Goal: Check status: Check status

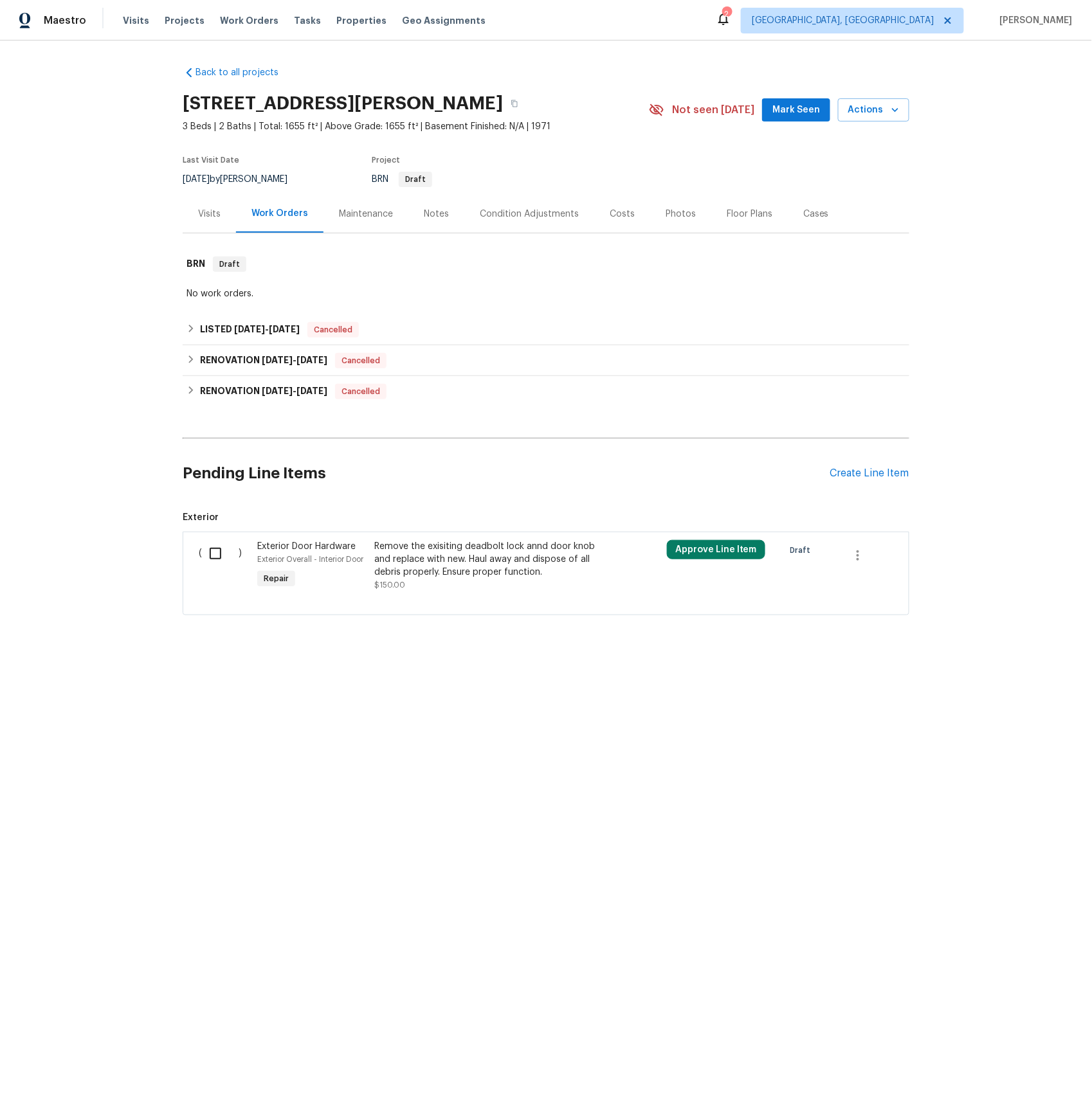
click at [212, 214] on div "Visits" at bounding box center [209, 214] width 22 height 13
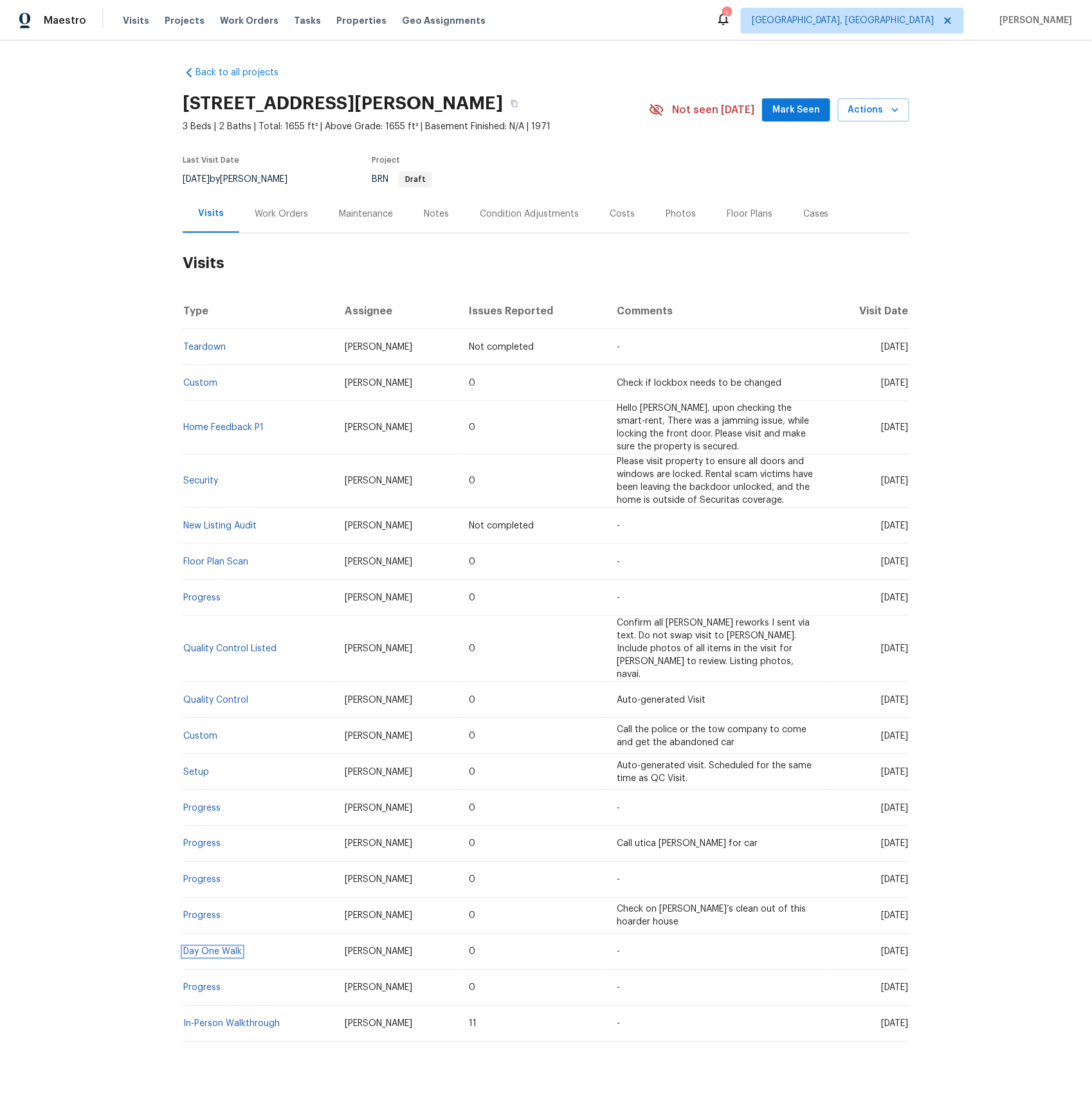
drag, startPoint x: 210, startPoint y: 939, endPoint x: 234, endPoint y: 921, distance: 30.0
click at [210, 948] on link "Day One Walk" at bounding box center [212, 951] width 59 height 9
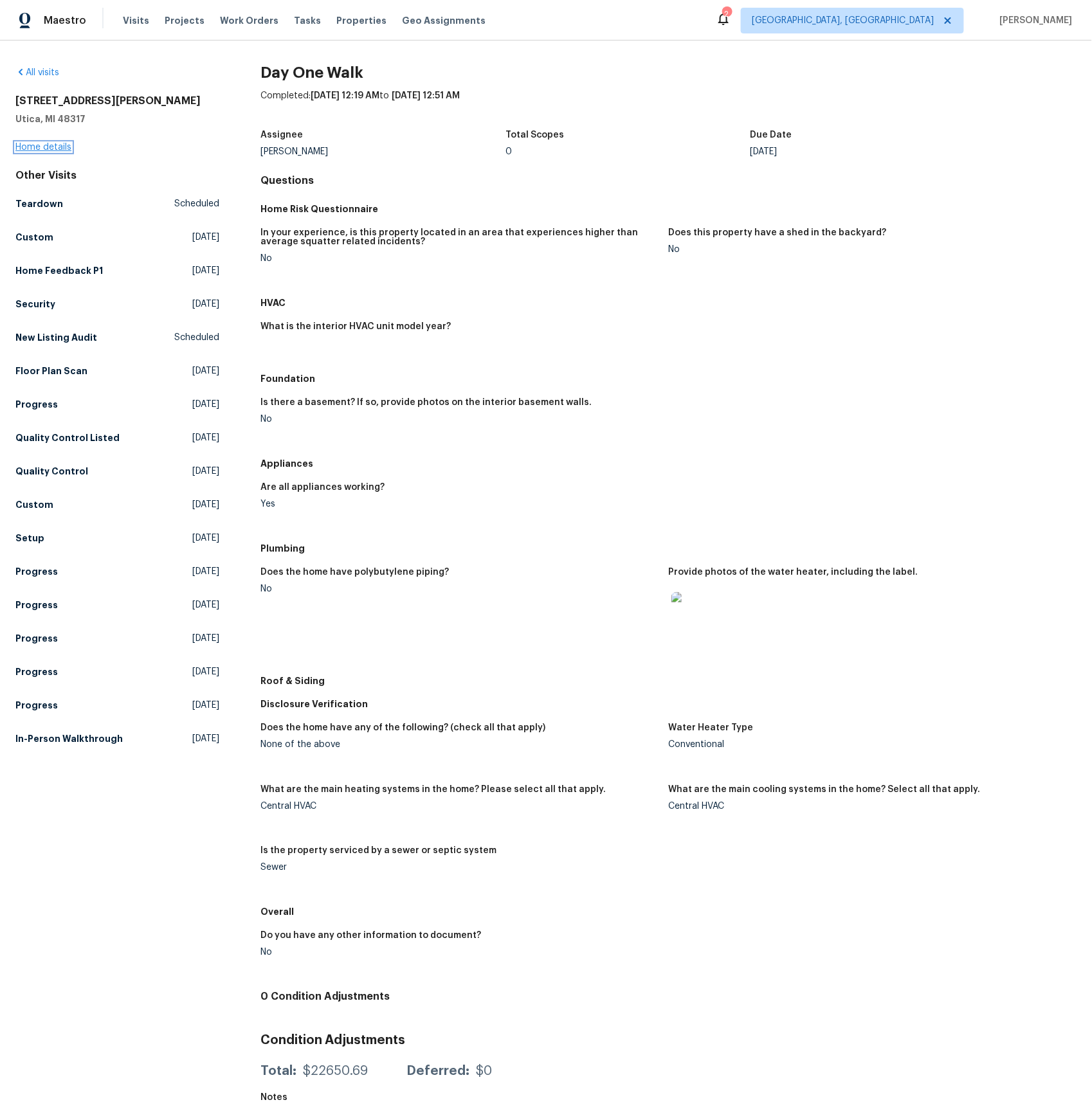
click at [50, 145] on link "Home details" at bounding box center [43, 146] width 56 height 9
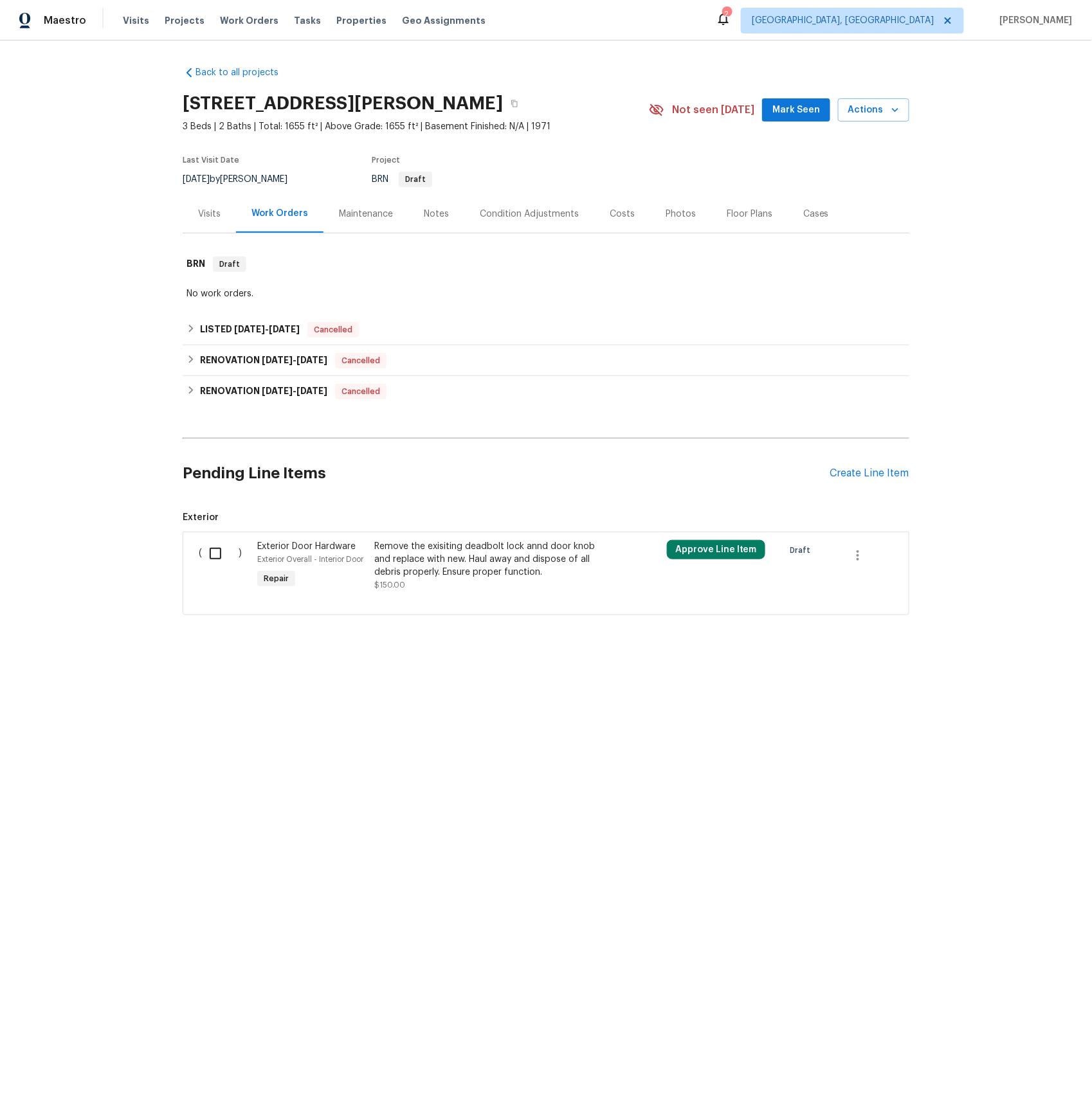
click at [204, 211] on div "Visits" at bounding box center [209, 214] width 22 height 13
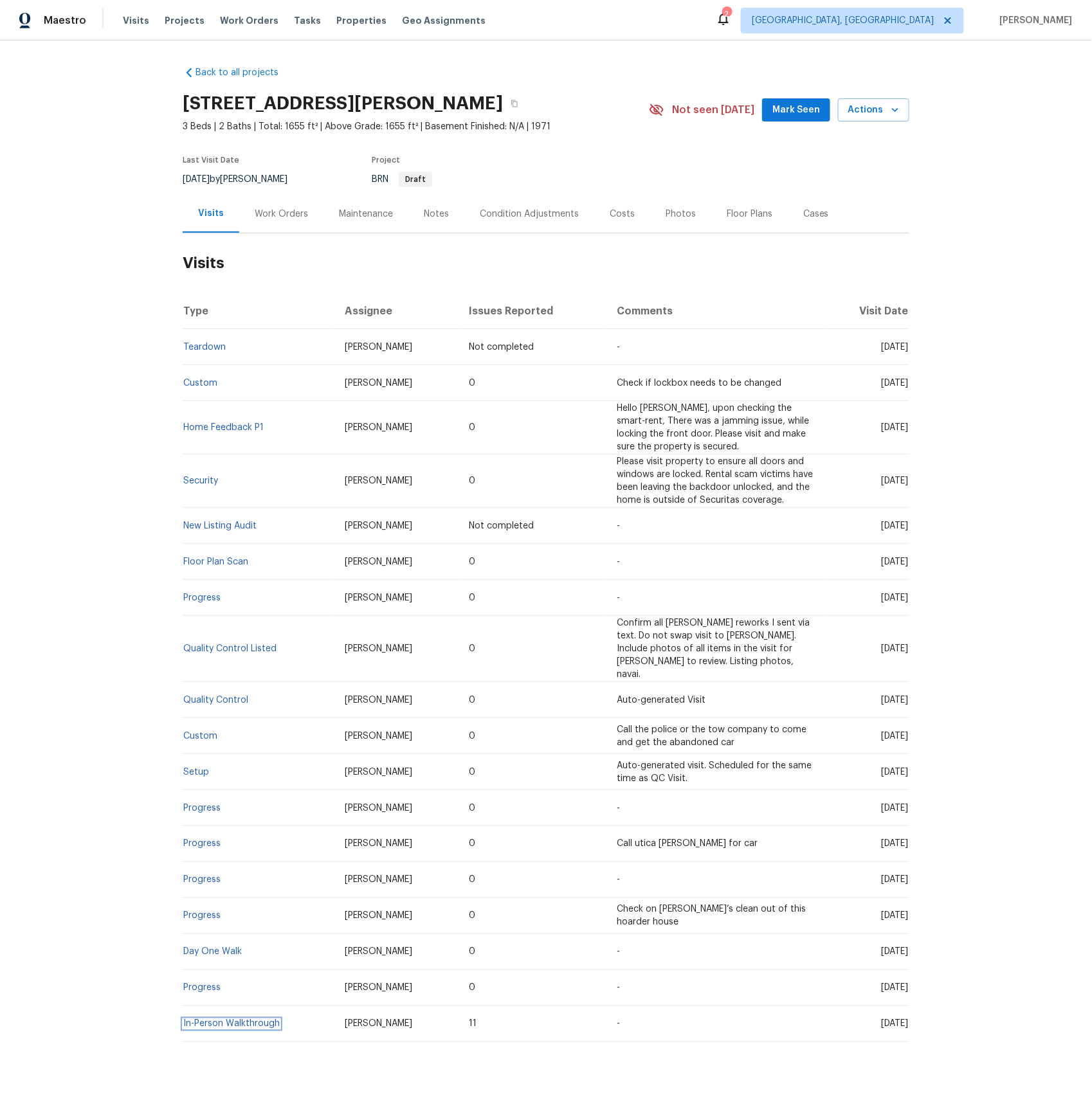
click at [223, 1020] on link "In-Person Walkthrough" at bounding box center [231, 1024] width 97 height 9
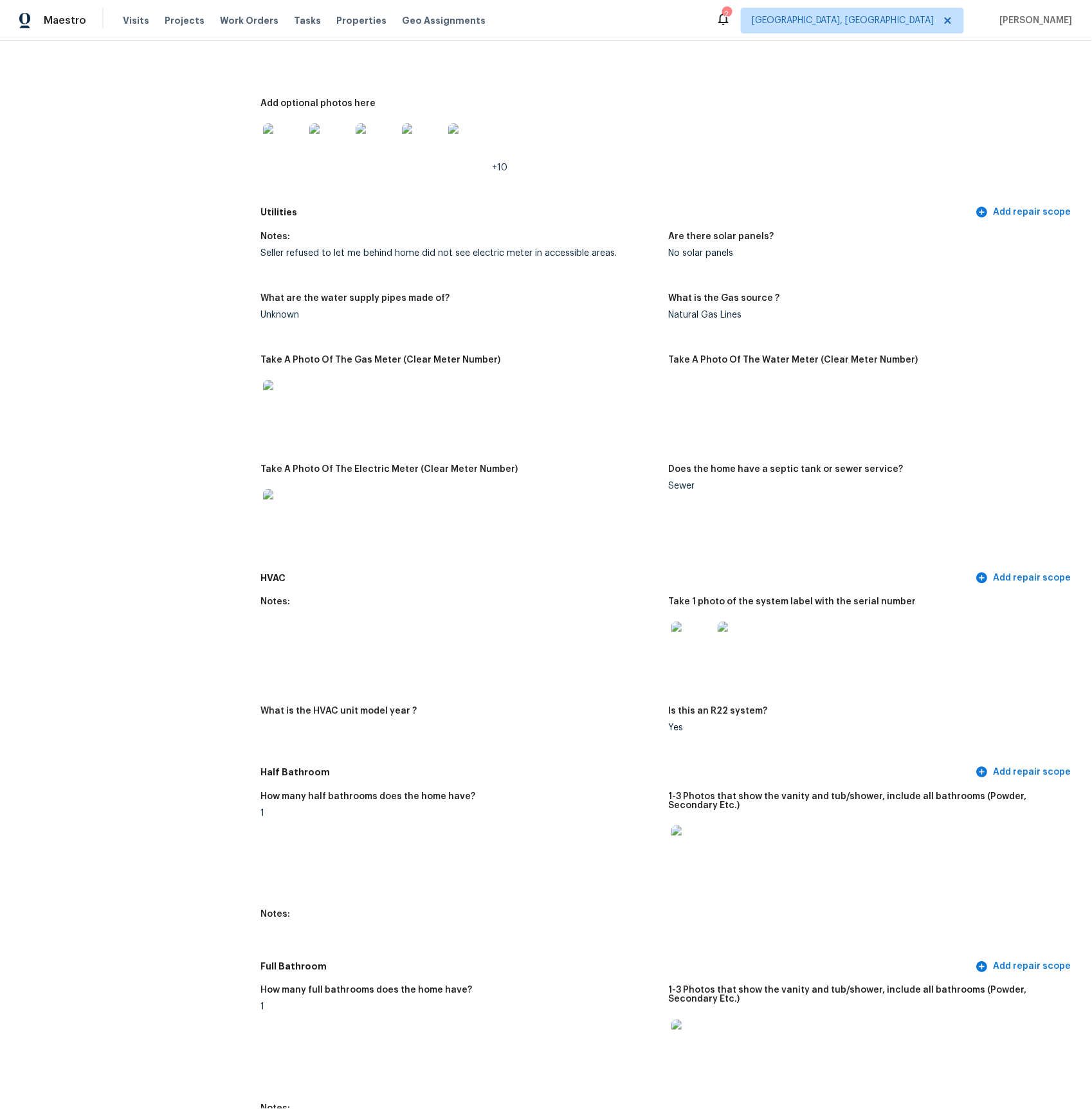
scroll to position [780, 0]
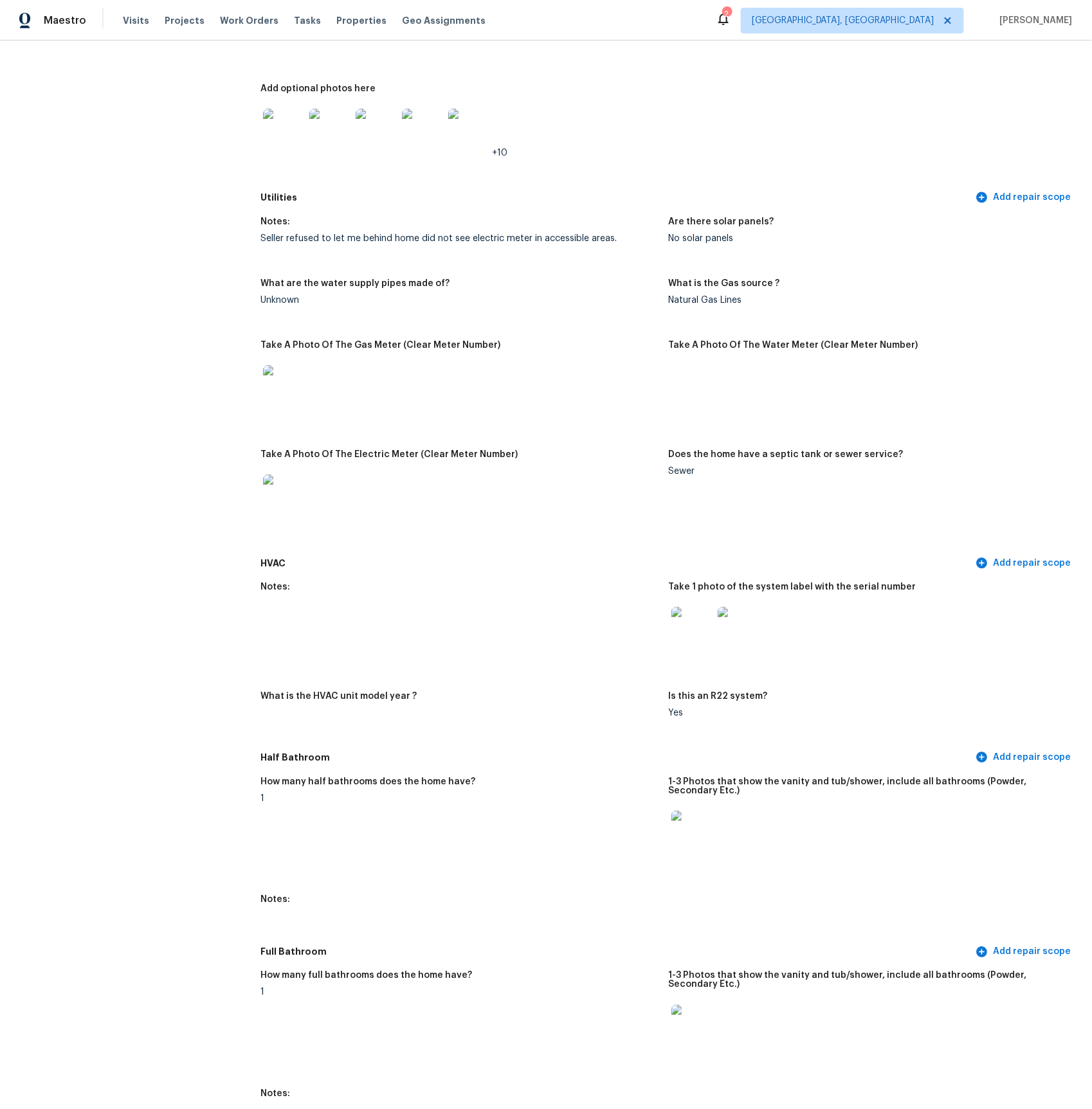
click at [691, 623] on img at bounding box center [692, 628] width 41 height 41
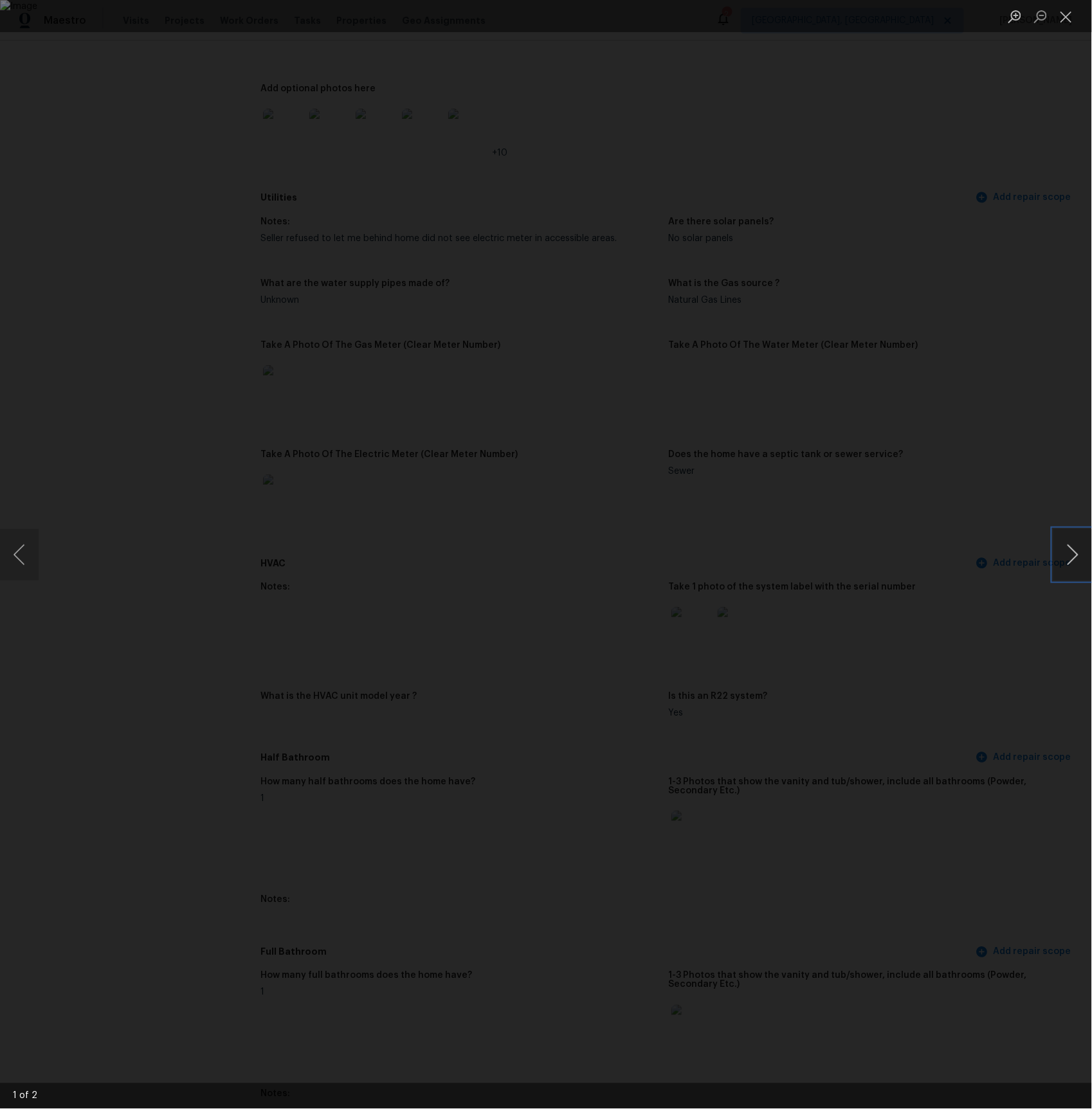
click at [1074, 553] on button "Next image" at bounding box center [1072, 554] width 39 height 51
click at [961, 522] on div "Lightbox" at bounding box center [546, 554] width 1092 height 1109
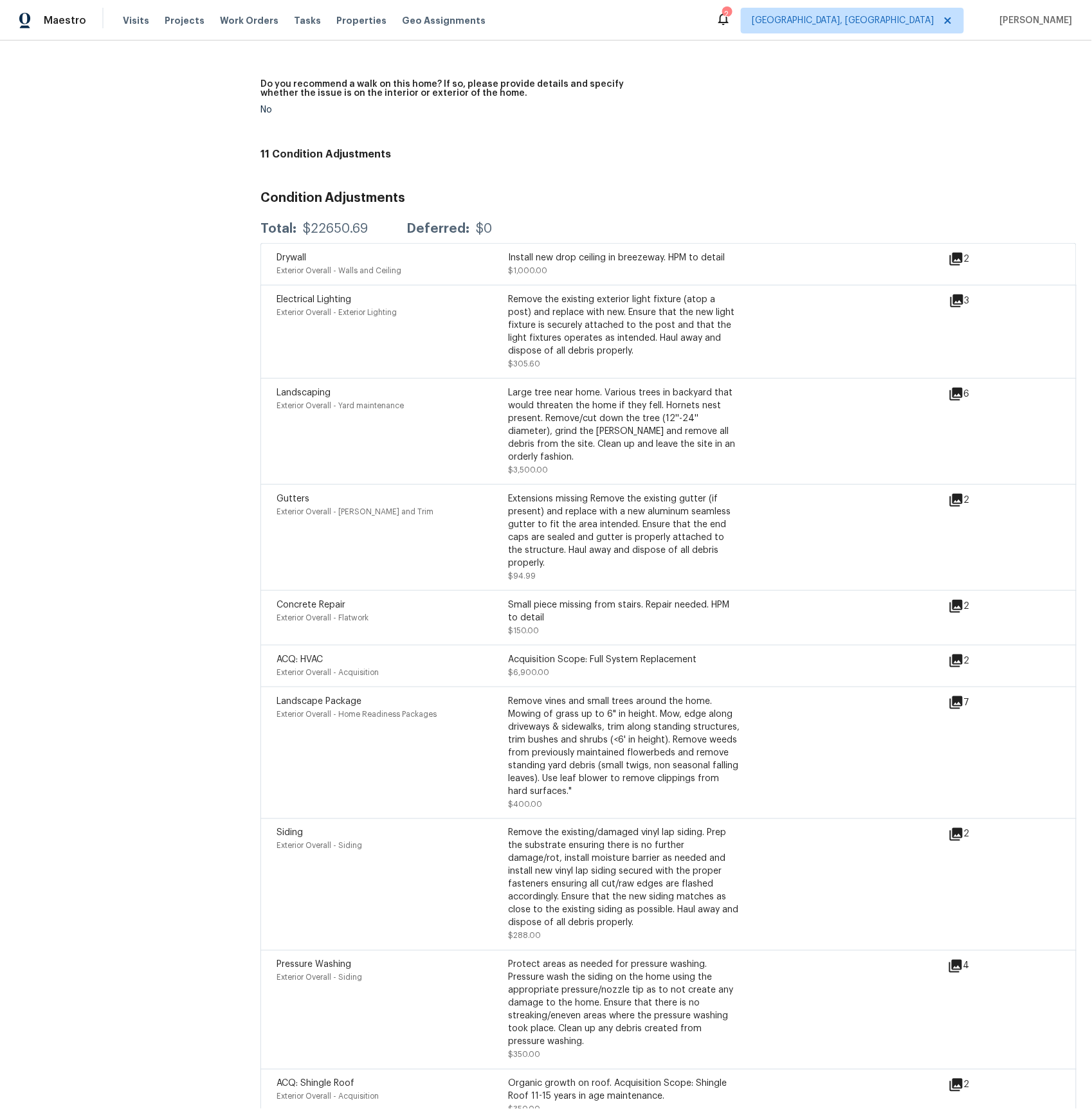
scroll to position [3517, 0]
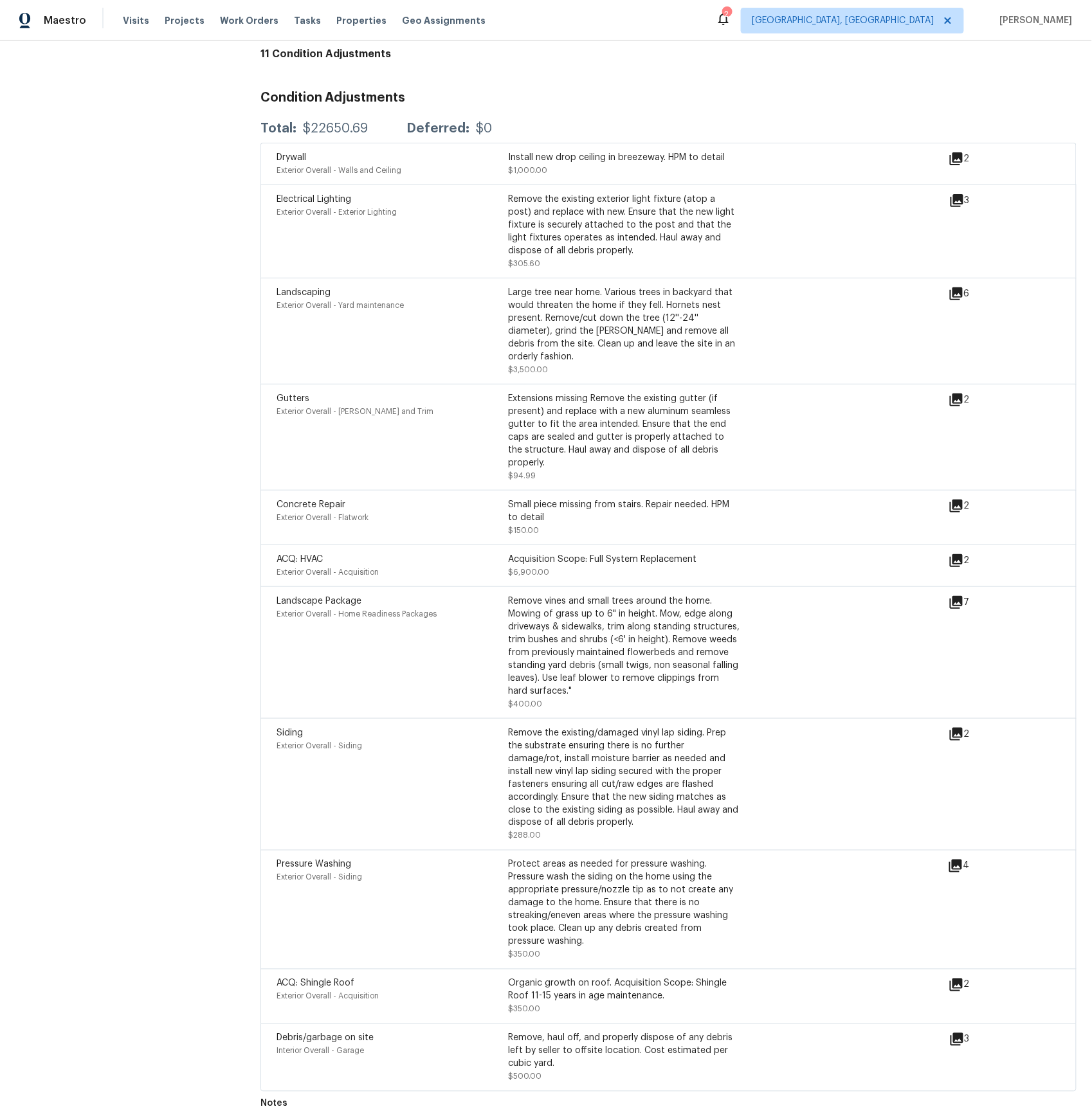
click at [961, 554] on icon at bounding box center [957, 560] width 13 height 13
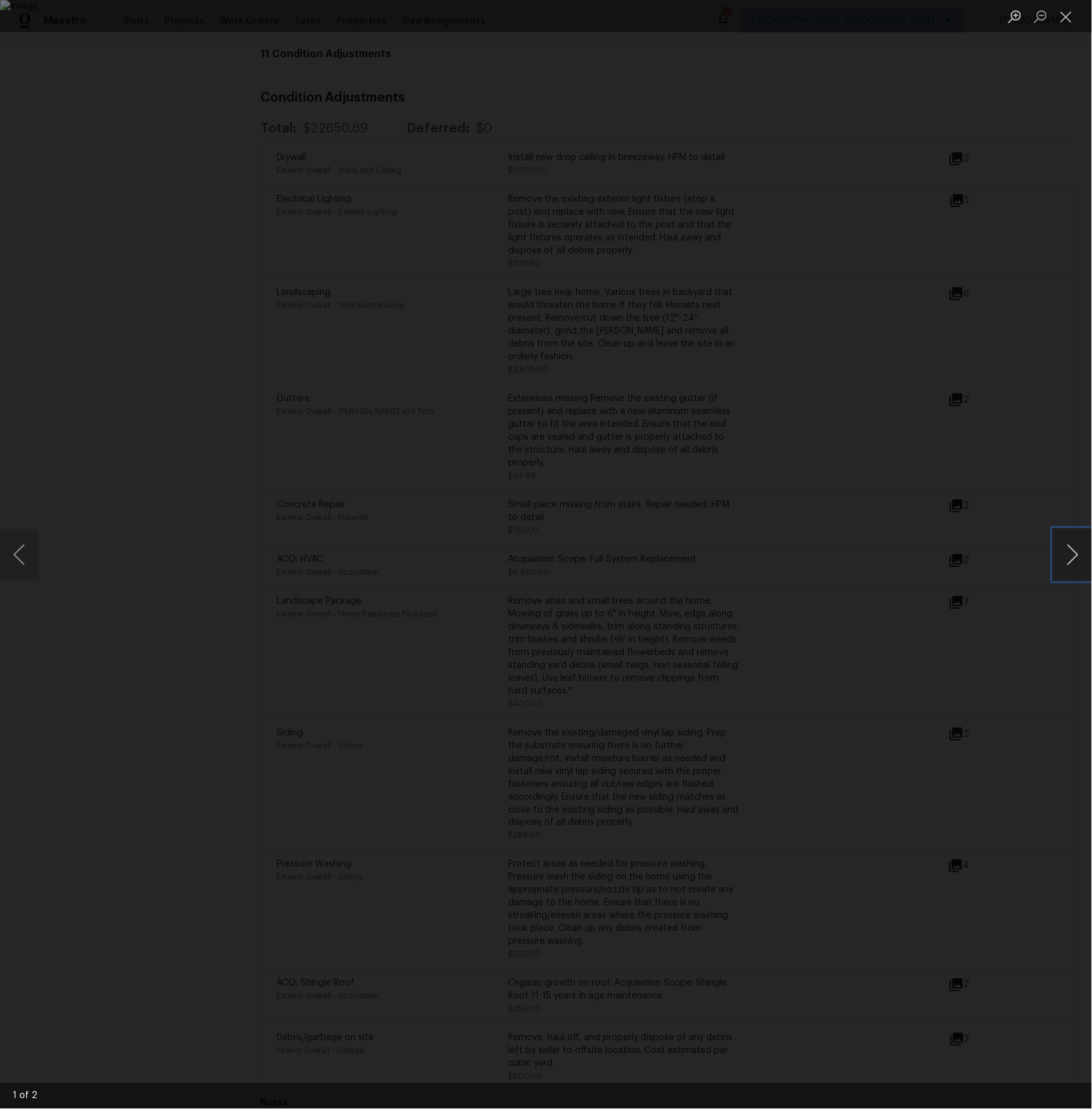
click at [1065, 557] on button "Next image" at bounding box center [1072, 554] width 39 height 51
click at [122, 199] on div "Lightbox" at bounding box center [546, 554] width 1092 height 1109
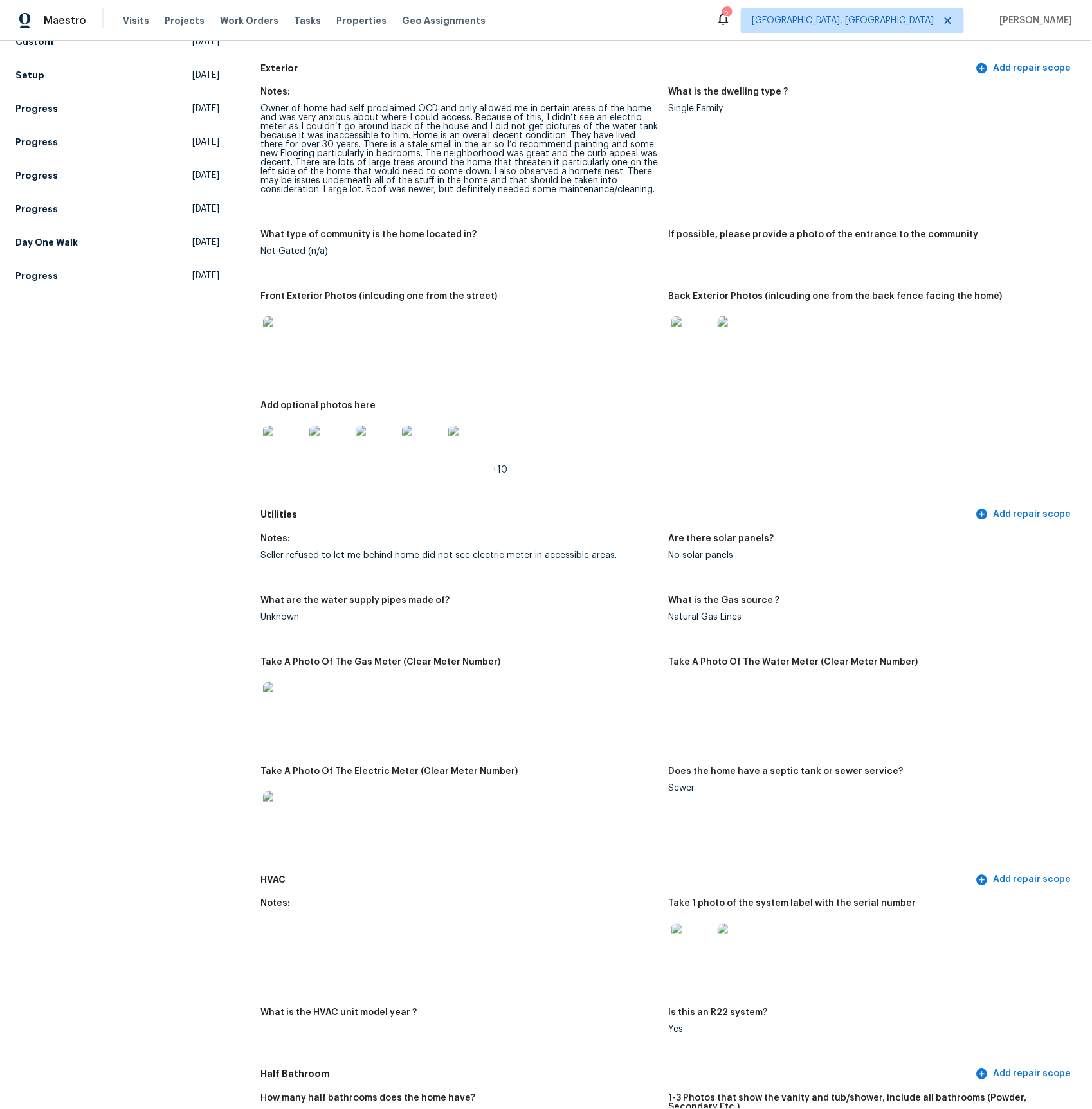
scroll to position [0, 0]
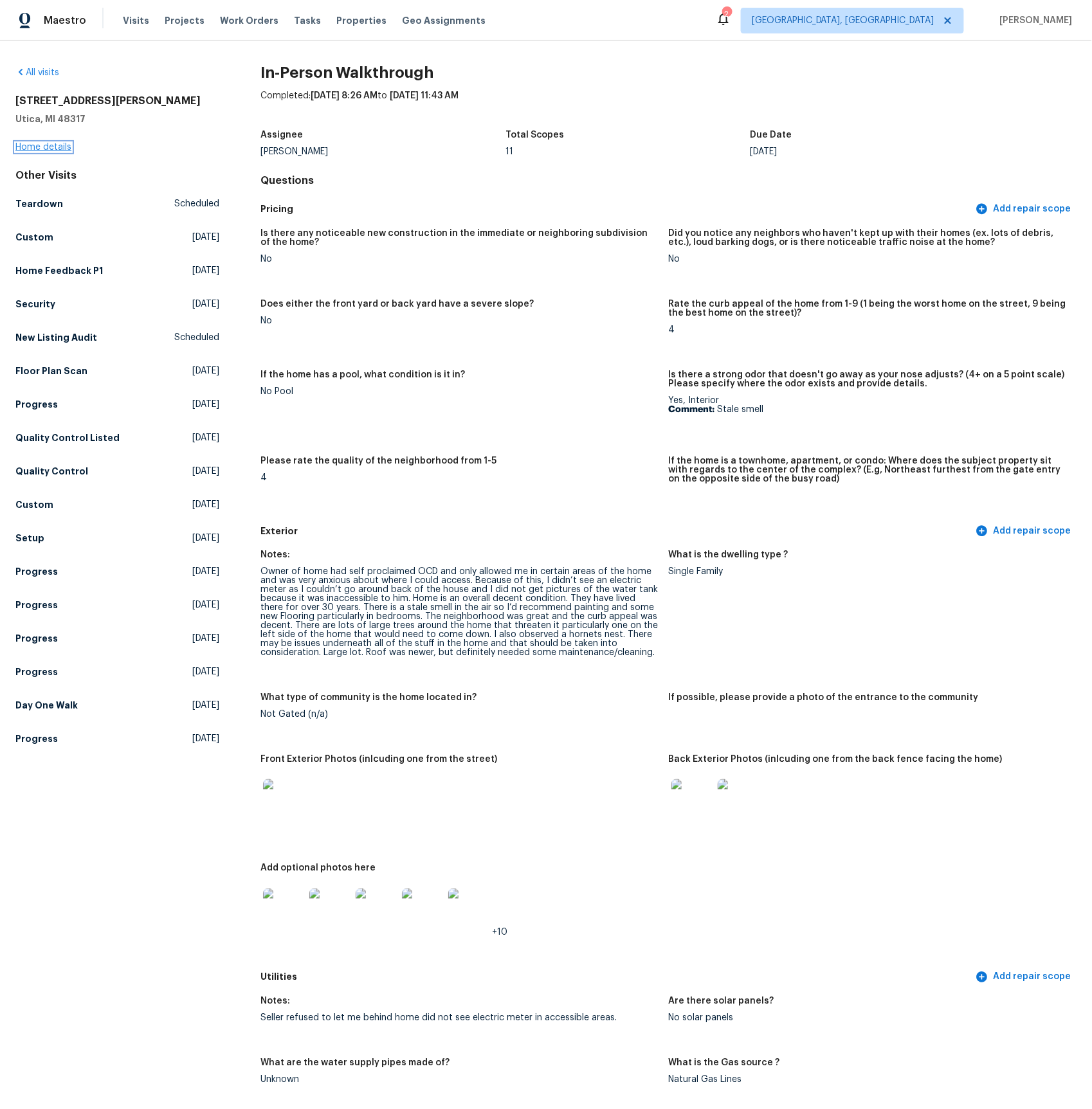
click at [55, 147] on link "Home details" at bounding box center [43, 146] width 56 height 9
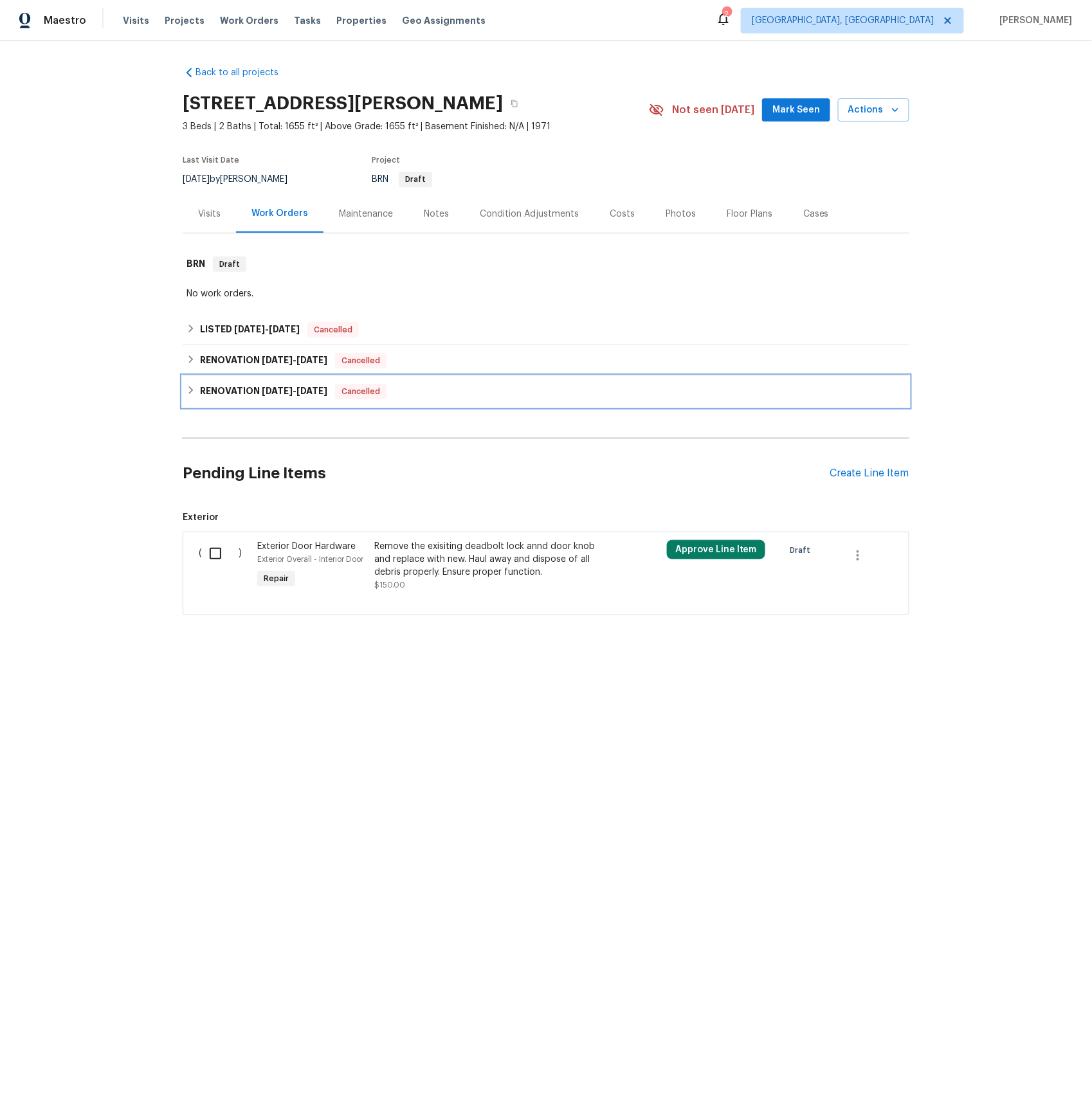
click at [276, 396] on h6 "RENOVATION [DATE] - [DATE]" at bounding box center [264, 391] width 127 height 15
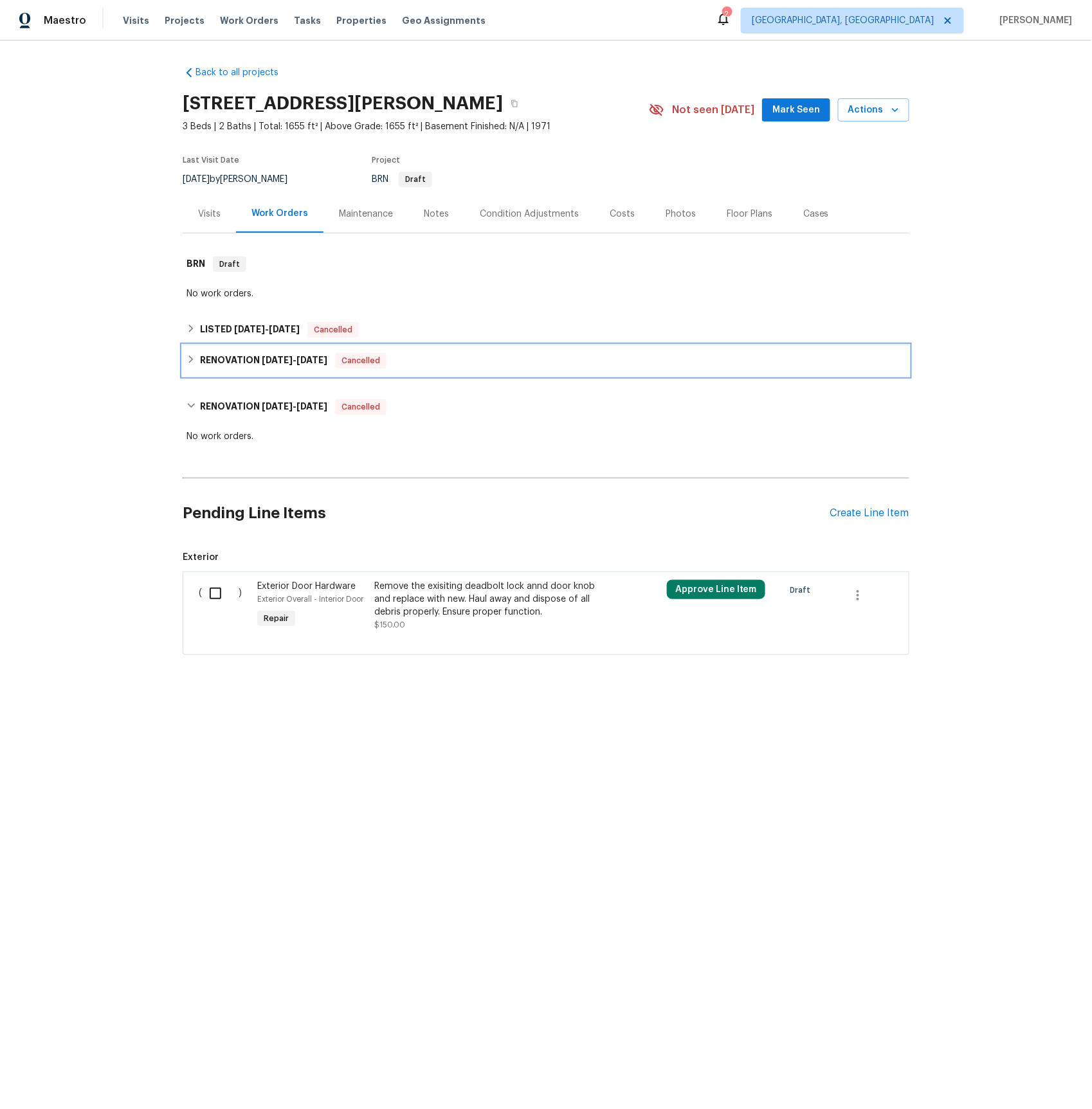
click at [281, 359] on span "[DATE]" at bounding box center [277, 359] width 31 height 9
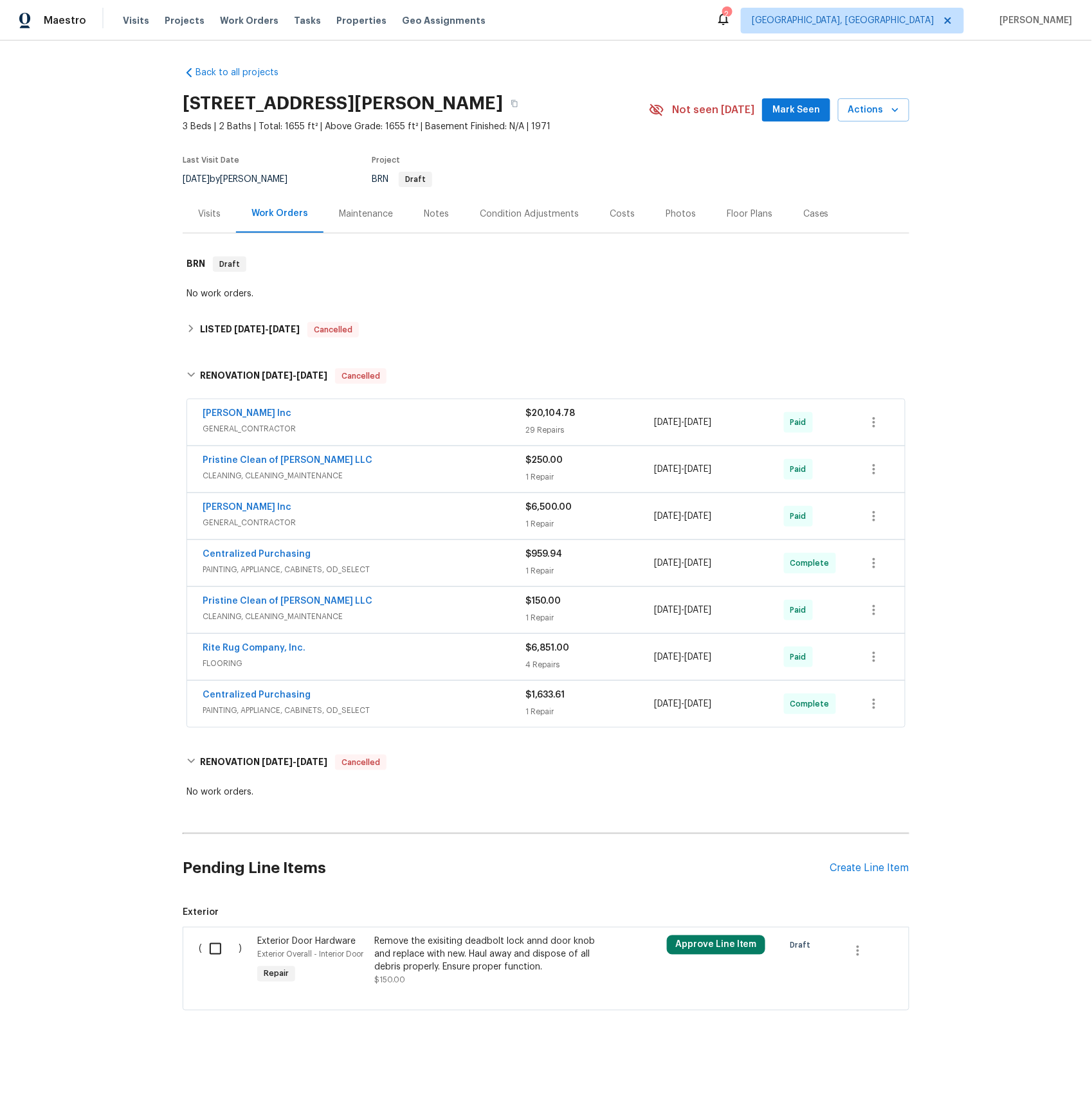
click at [222, 522] on span "GENERAL_CONTRACTOR" at bounding box center [364, 522] width 323 height 13
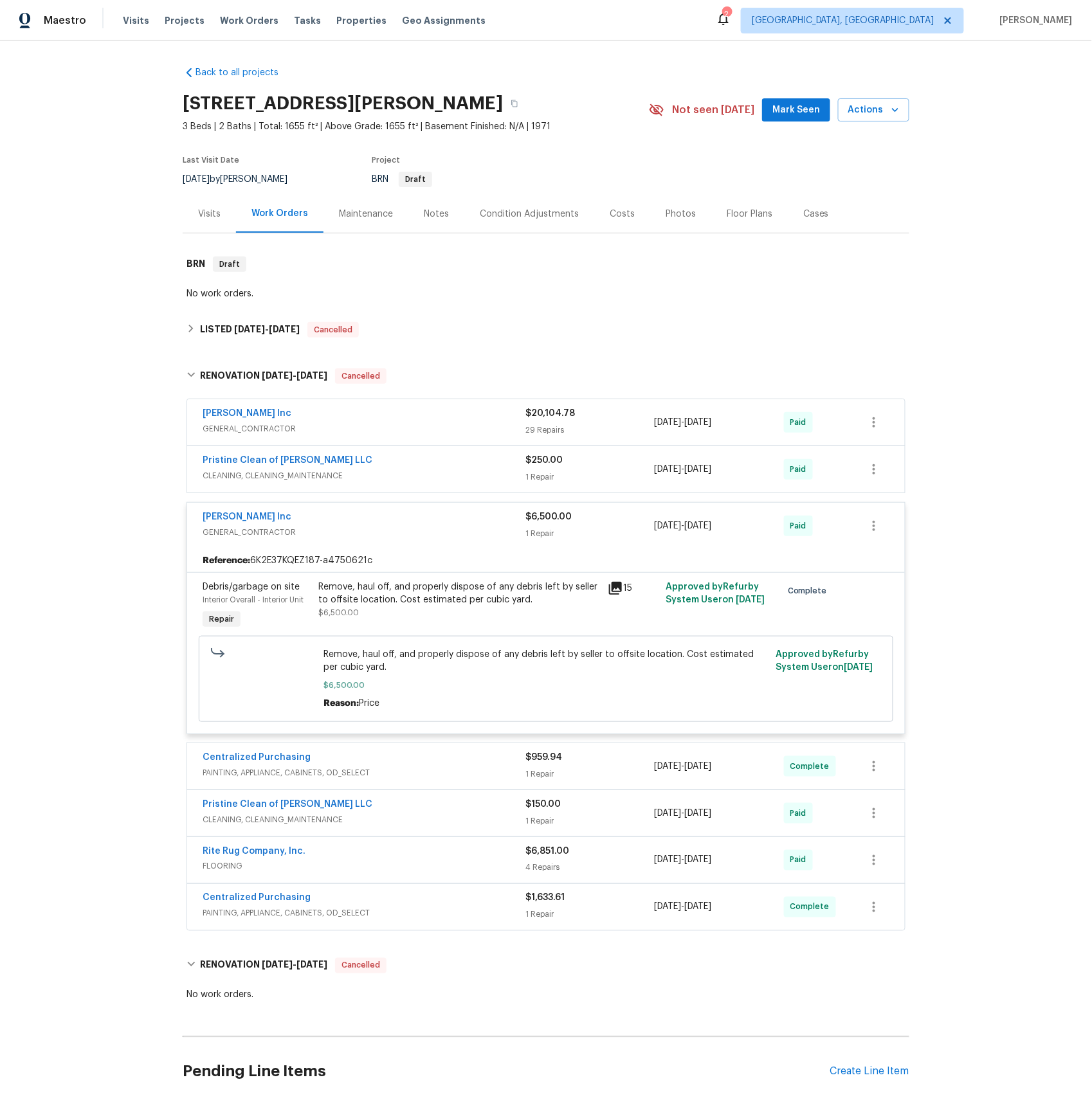
click at [245, 424] on span "GENERAL_CONTRACTOR" at bounding box center [364, 429] width 323 height 13
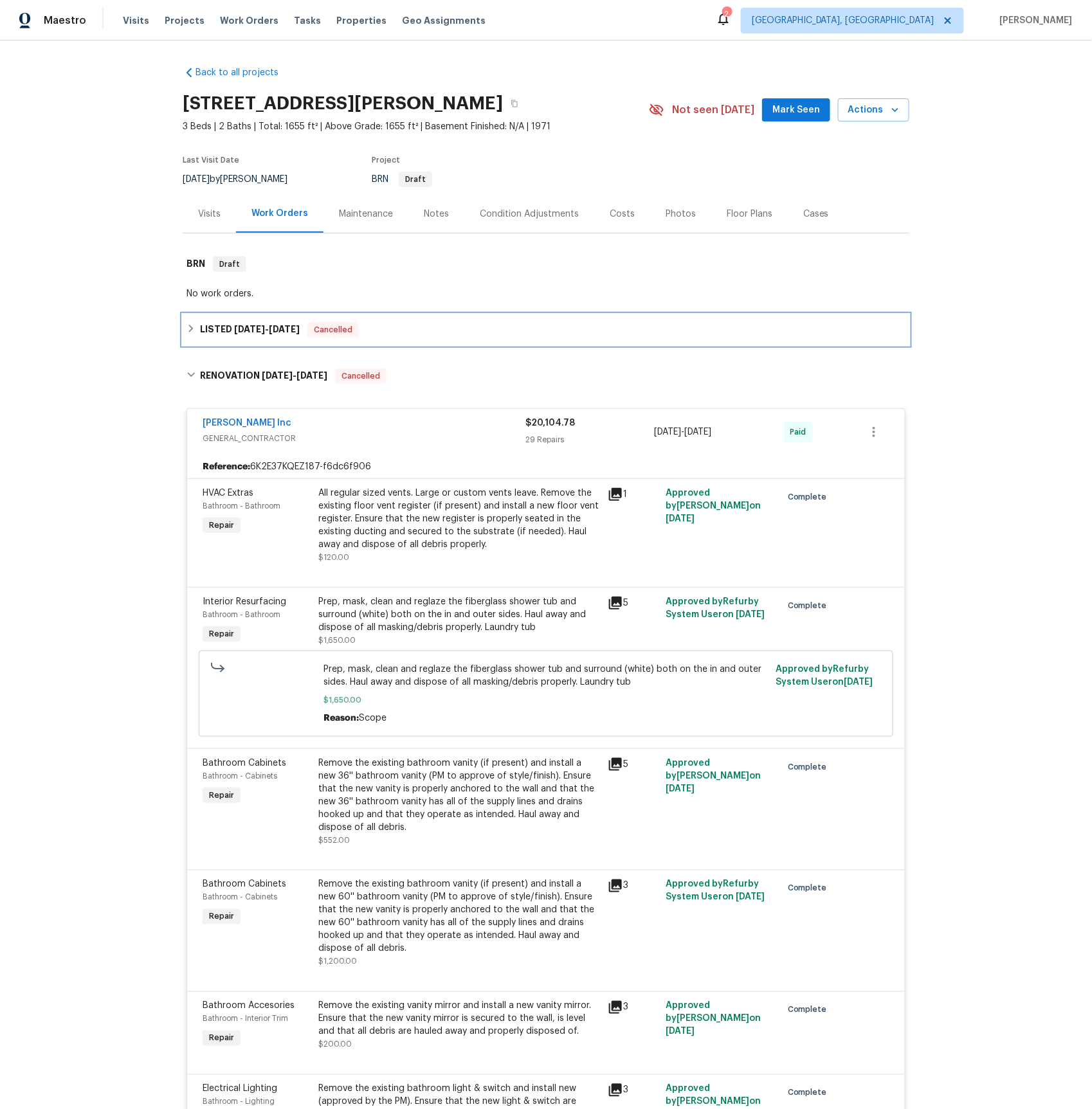
click at [259, 327] on span "[DATE]" at bounding box center [249, 329] width 31 height 9
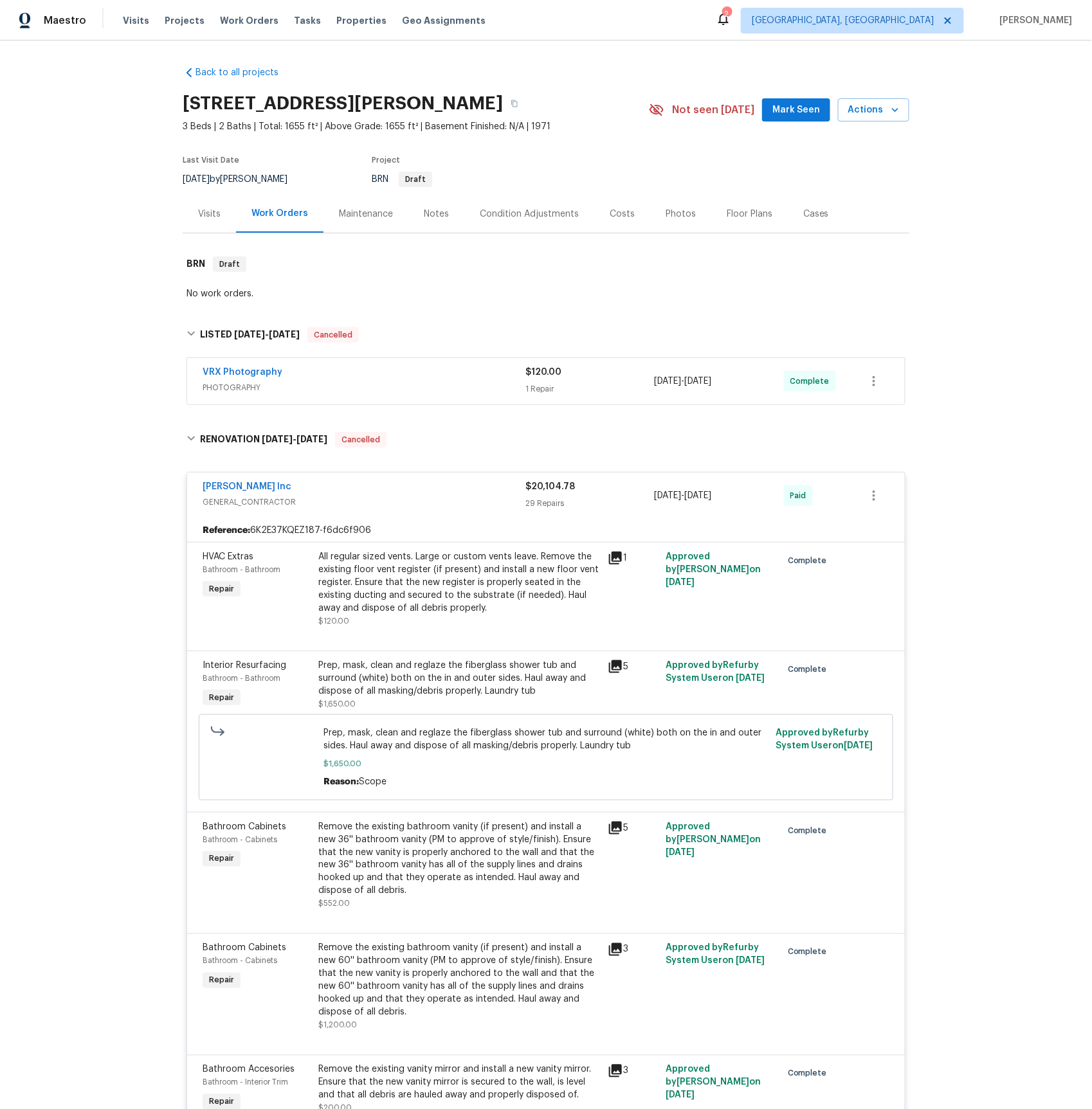
click at [213, 216] on div "Visits" at bounding box center [209, 214] width 22 height 13
click at [213, 217] on div "Visits" at bounding box center [209, 214] width 22 height 13
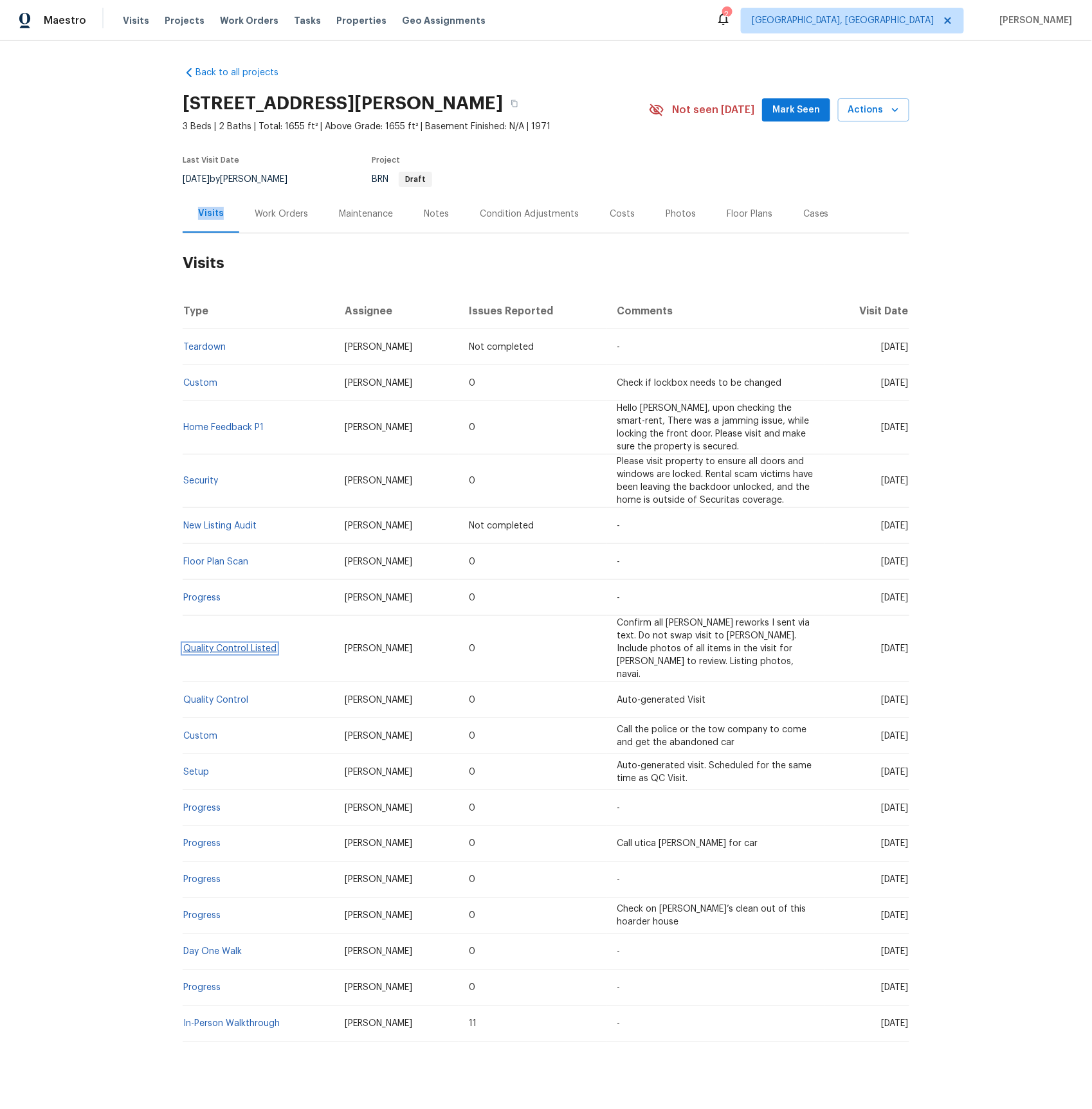
click at [249, 644] on link "Quality Control Listed" at bounding box center [230, 648] width 93 height 9
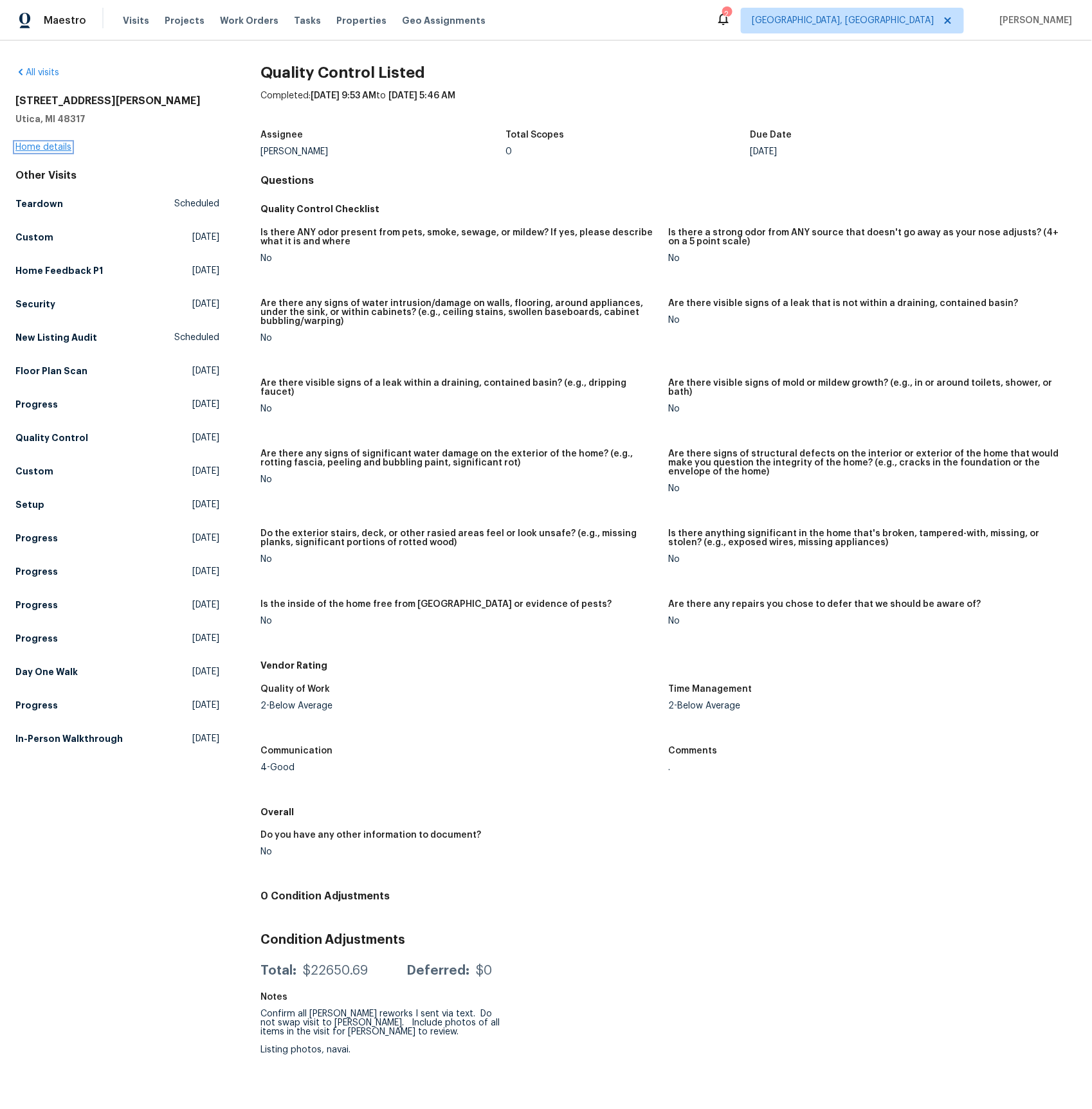
click at [57, 146] on link "Home details" at bounding box center [43, 146] width 56 height 9
